Goal: Information Seeking & Learning: Learn about a topic

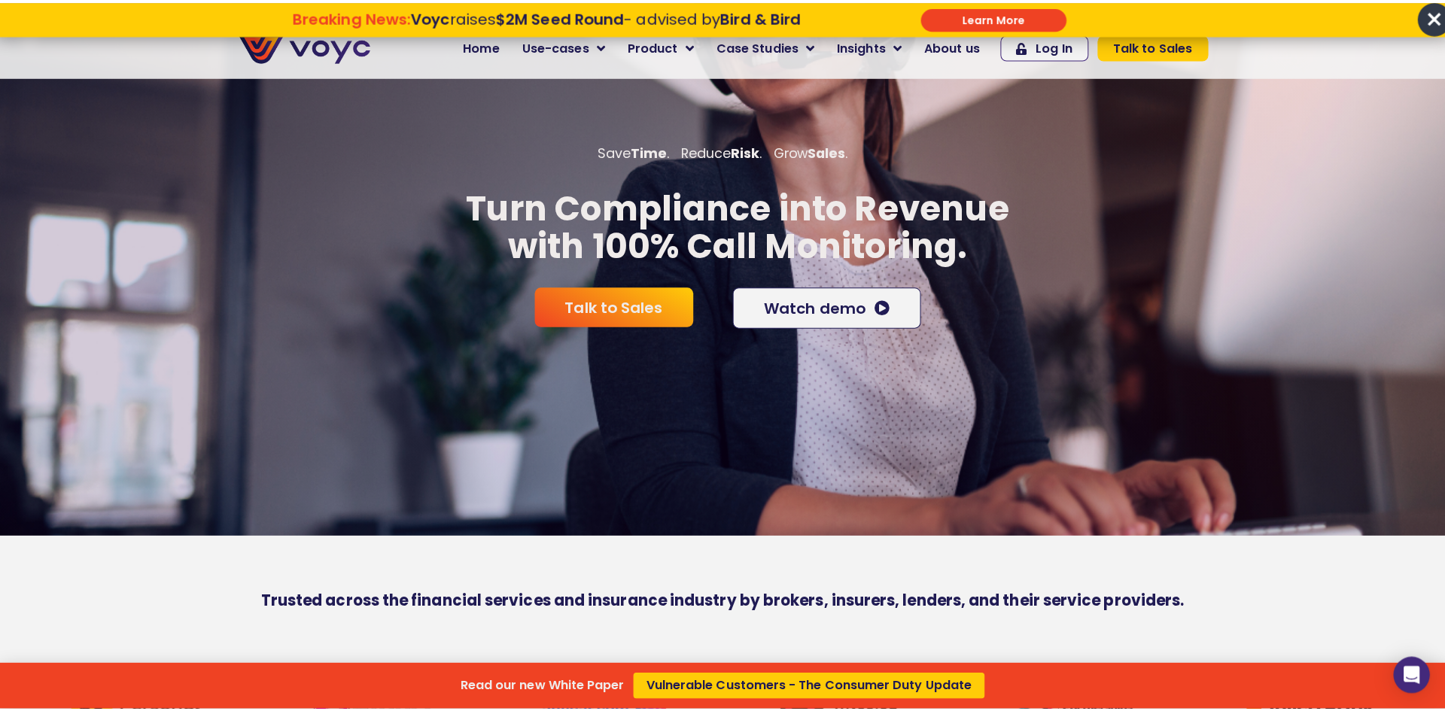
scroll to position [828, 0]
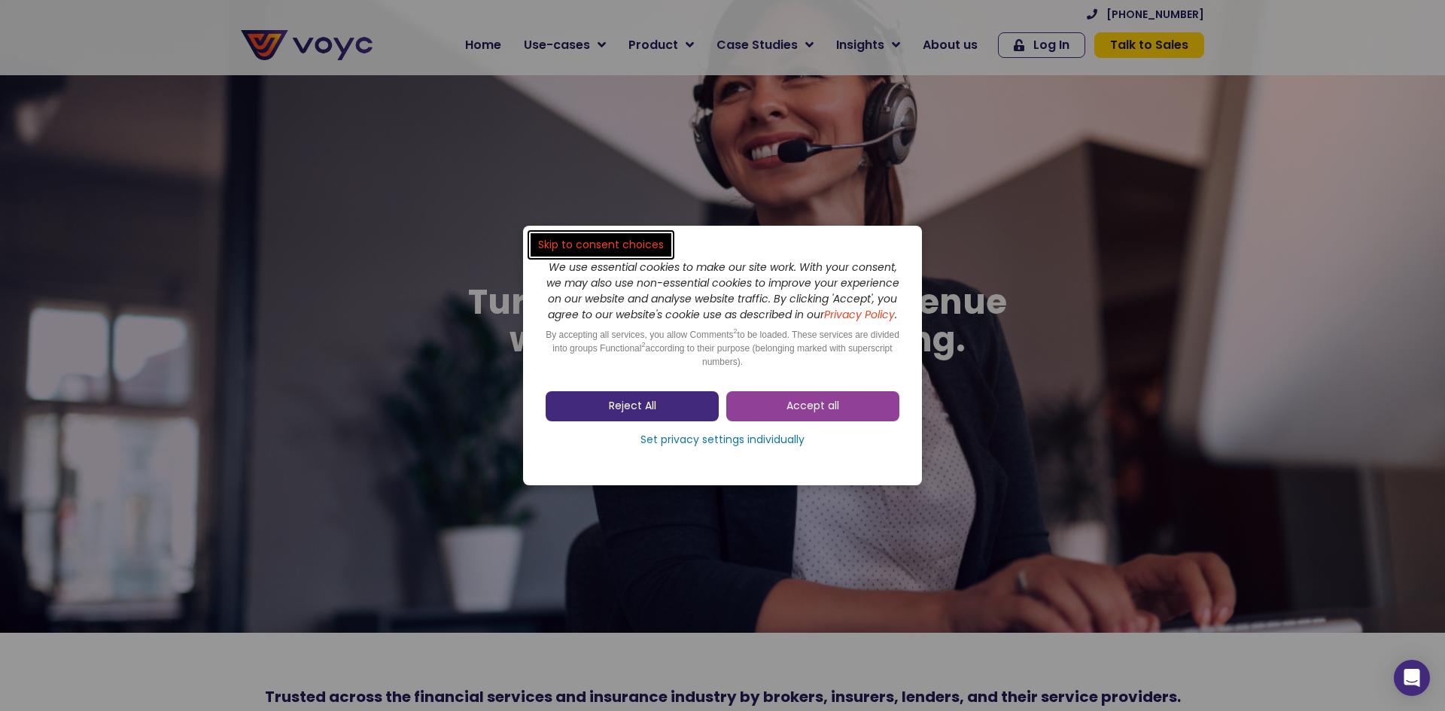
click at [665, 412] on link "Reject All" at bounding box center [632, 406] width 173 height 30
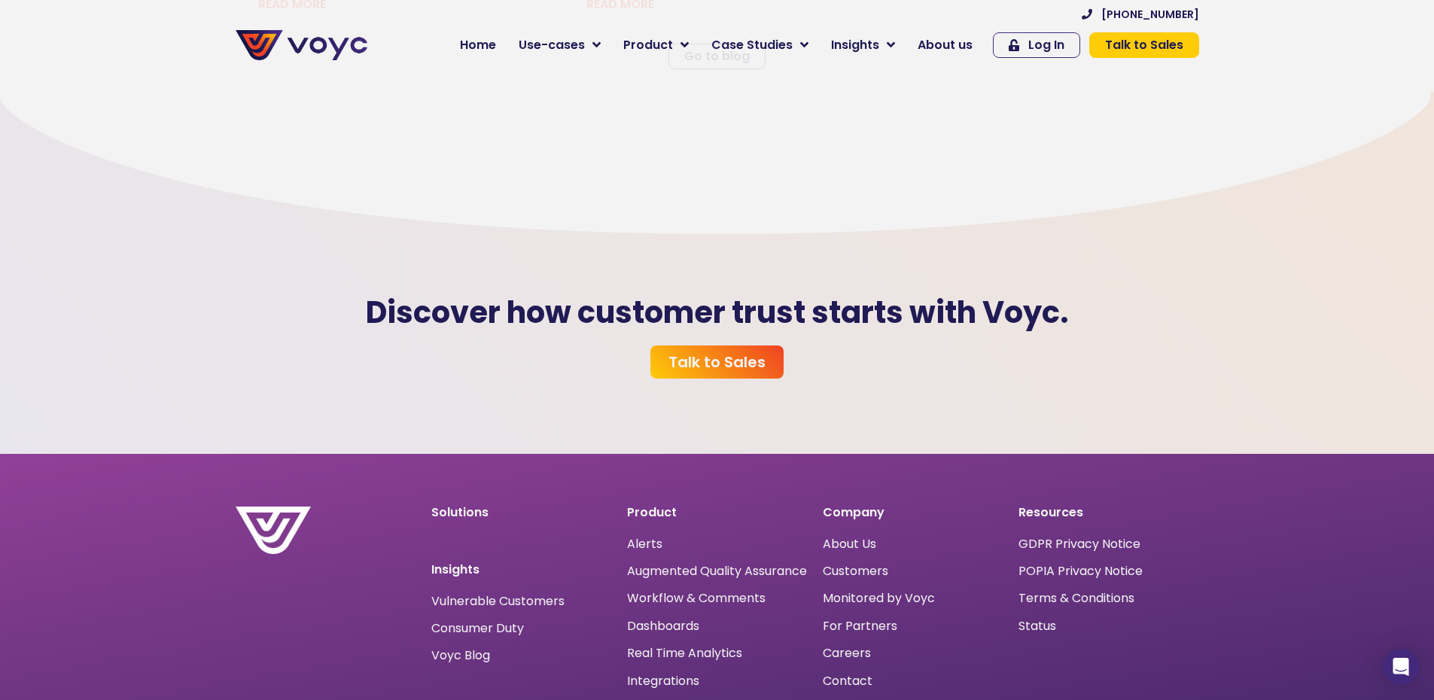
scroll to position [4454, 0]
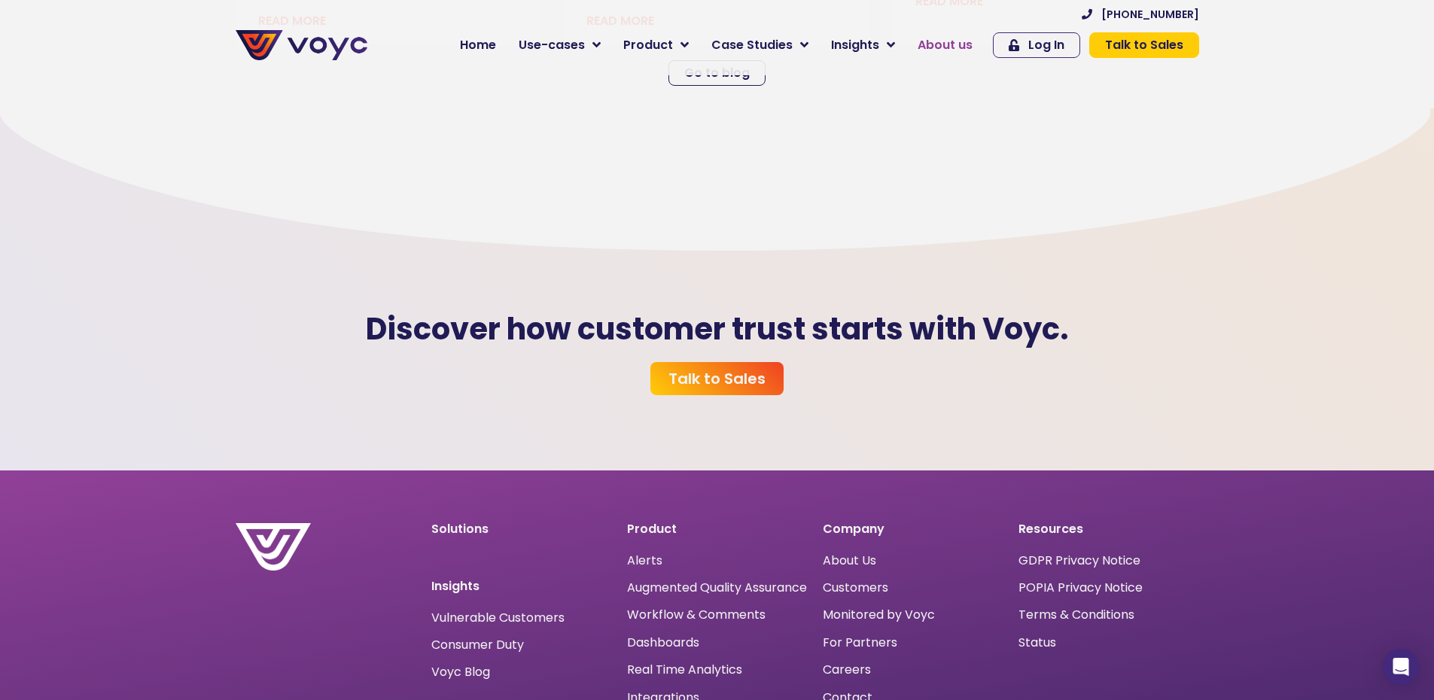
click at [962, 39] on span "About us" at bounding box center [945, 45] width 55 height 18
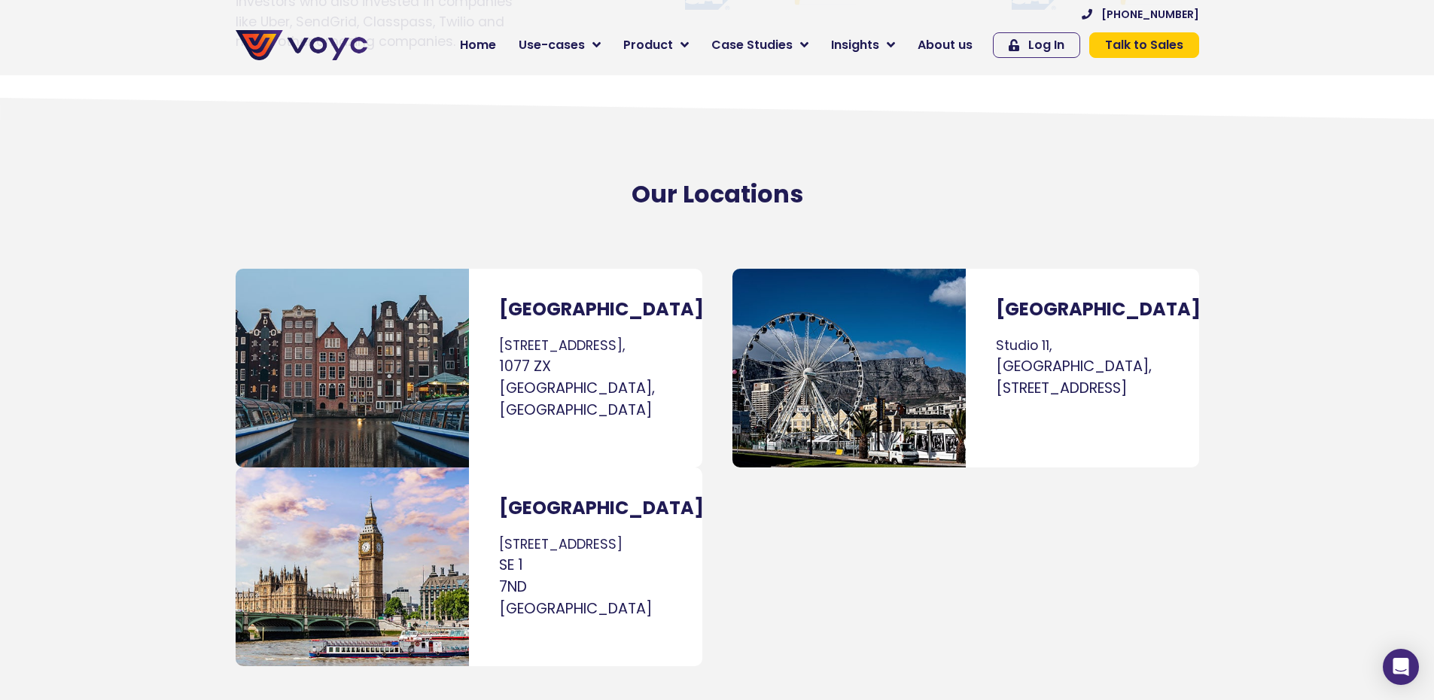
scroll to position [9083, 0]
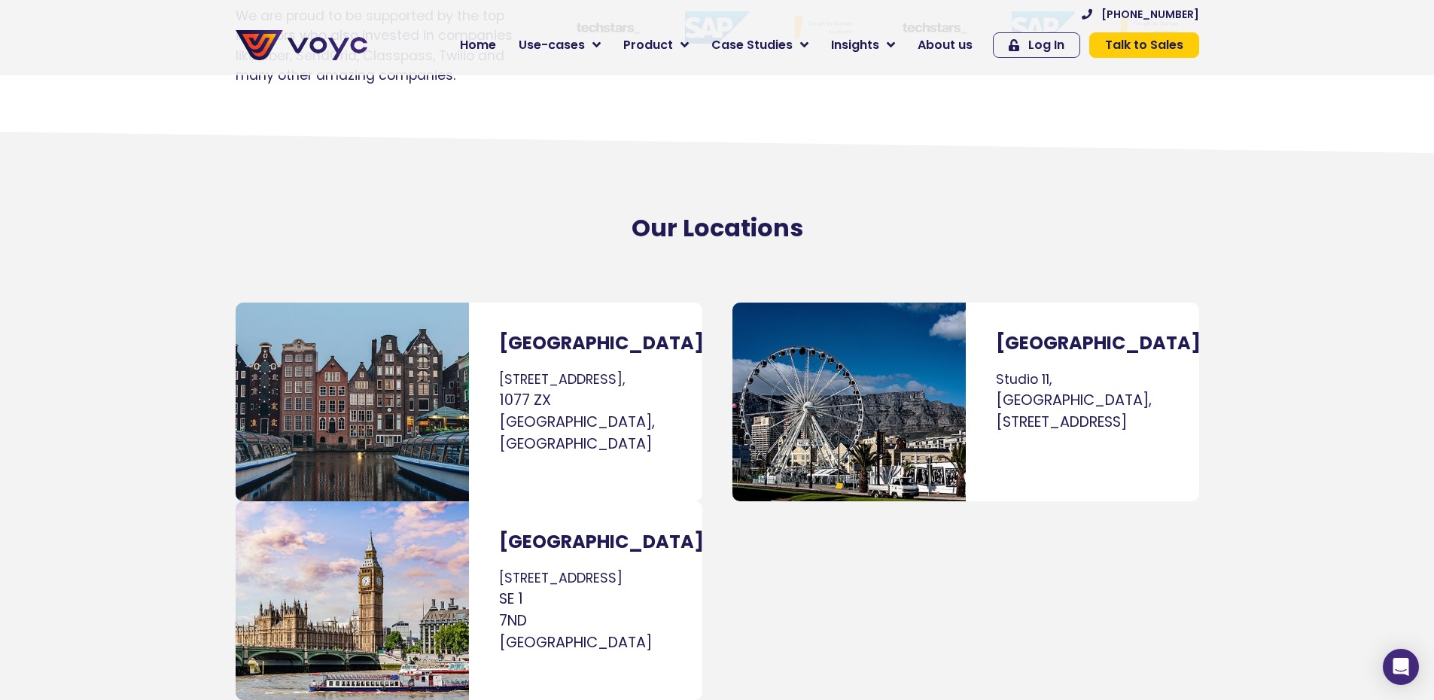
click at [1131, 513] on div "[GEOGRAPHIC_DATA] [GEOGRAPHIC_DATA], [GEOGRAPHIC_DATA], [STREET_ADDRESS]" at bounding box center [961, 501] width 489 height 413
drag, startPoint x: 1156, startPoint y: 342, endPoint x: 1107, endPoint y: 249, distance: 104.7
click at [1107, 303] on div "[GEOGRAPHIC_DATA] [GEOGRAPHIC_DATA], [GEOGRAPHIC_DATA], [STREET_ADDRESS]" at bounding box center [1082, 402] width 233 height 199
click at [1261, 295] on section "[GEOGRAPHIC_DATA] [STREET_ADDRESS] [GEOGRAPHIC_DATA] [STREET_ADDRESS] [GEOGRAPH…" at bounding box center [717, 524] width 1434 height 458
click at [827, 540] on div "[GEOGRAPHIC_DATA] [GEOGRAPHIC_DATA], [GEOGRAPHIC_DATA], [STREET_ADDRESS]" at bounding box center [961, 501] width 489 height 413
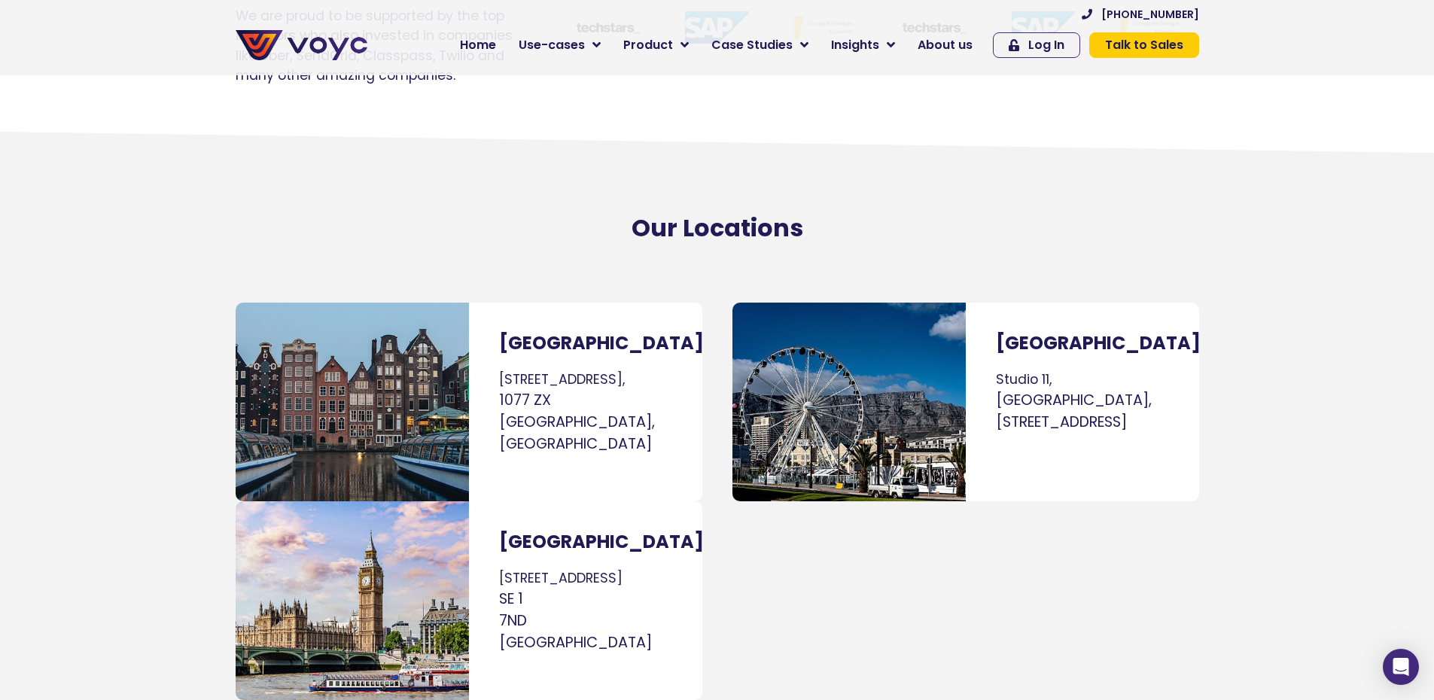
drag, startPoint x: 1165, startPoint y: 376, endPoint x: 994, endPoint y: 262, distance: 205.2
click at [994, 303] on div "[GEOGRAPHIC_DATA] [GEOGRAPHIC_DATA], [GEOGRAPHIC_DATA], [STREET_ADDRESS]" at bounding box center [1082, 402] width 233 height 199
click at [1199, 295] on div "[GEOGRAPHIC_DATA] [GEOGRAPHIC_DATA], [GEOGRAPHIC_DATA], [STREET_ADDRESS]" at bounding box center [961, 501] width 489 height 413
drag, startPoint x: 1167, startPoint y: 376, endPoint x: 969, endPoint y: 242, distance: 238.6
click at [969, 303] on div "[GEOGRAPHIC_DATA] [GEOGRAPHIC_DATA], [GEOGRAPHIC_DATA], [STREET_ADDRESS]" at bounding box center [1082, 402] width 233 height 199
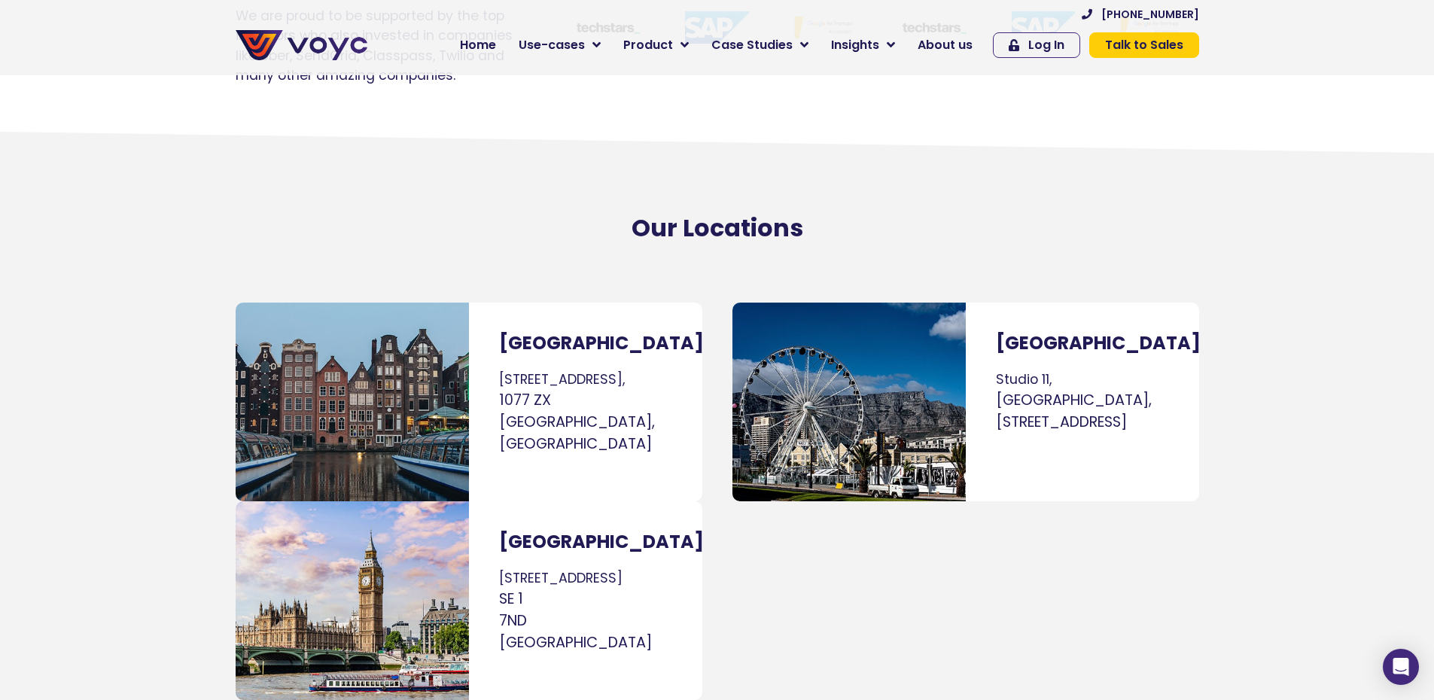
click at [1337, 295] on section "[GEOGRAPHIC_DATA] [STREET_ADDRESS] [GEOGRAPHIC_DATA] [STREET_ADDRESS] [GEOGRAPH…" at bounding box center [717, 524] width 1434 height 458
click at [1326, 295] on section "[GEOGRAPHIC_DATA] [STREET_ADDRESS] [GEOGRAPHIC_DATA] [STREET_ADDRESS] [GEOGRAPH…" at bounding box center [717, 524] width 1434 height 458
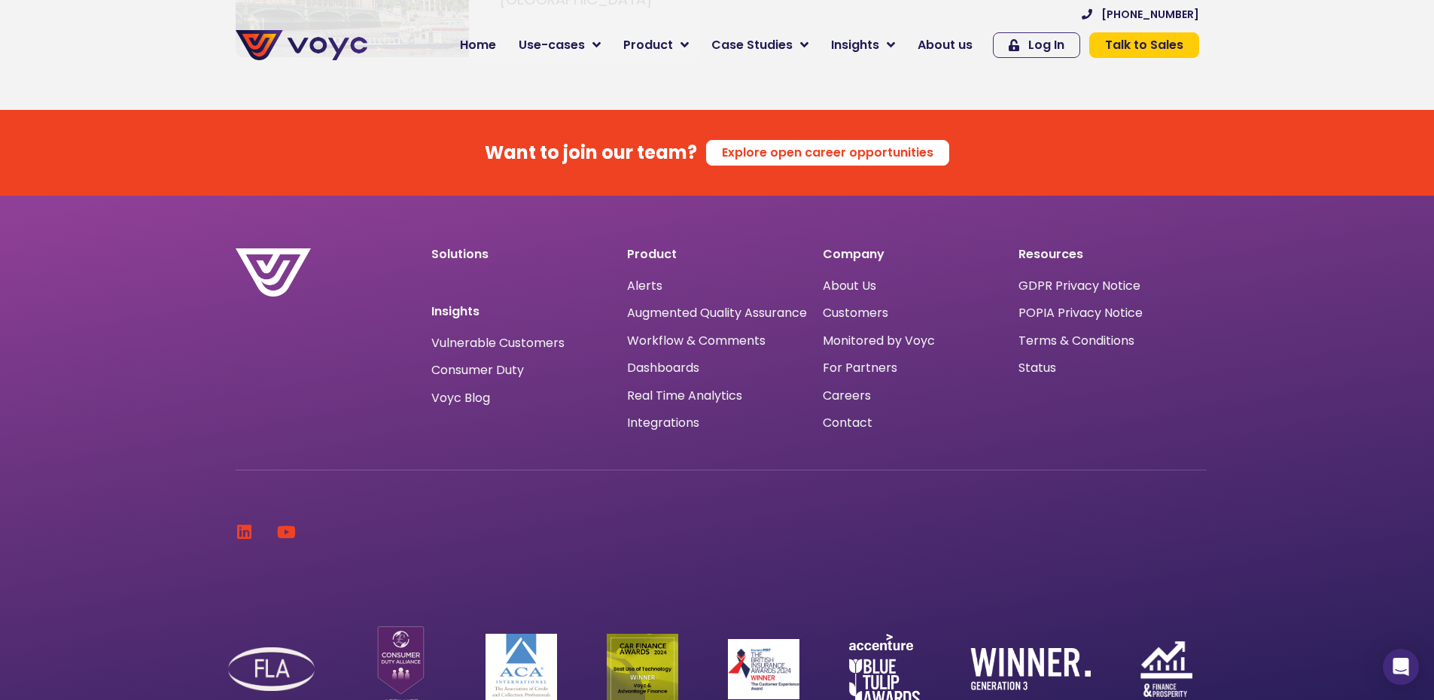
scroll to position [9761, 0]
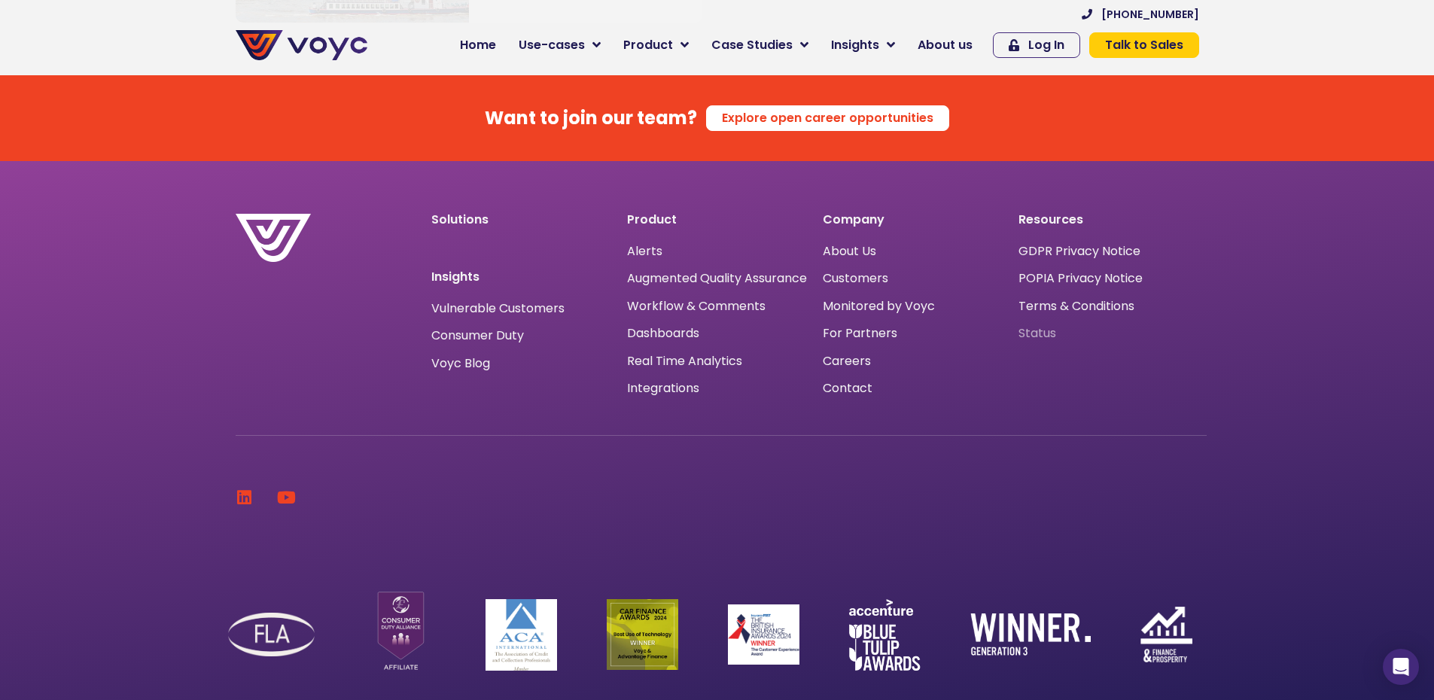
click at [1050, 333] on span "Status" at bounding box center [1038, 333] width 38 height 0
